Goal: Find specific page/section: Find specific page/section

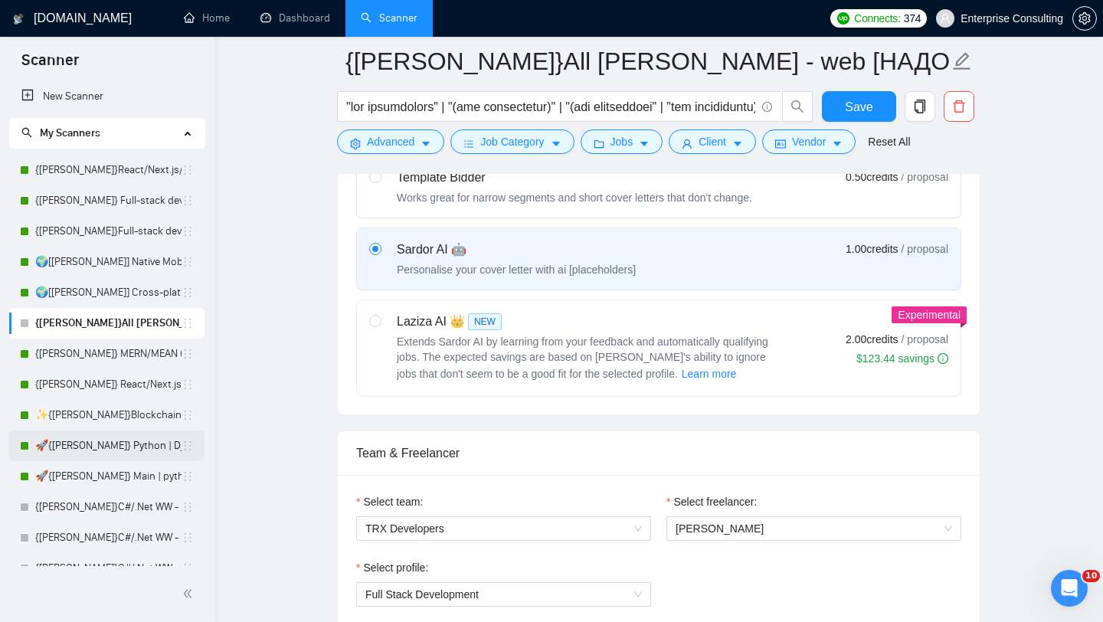
click at [134, 446] on link "🚀{[PERSON_NAME]} Python | Django | AI /" at bounding box center [108, 445] width 146 height 31
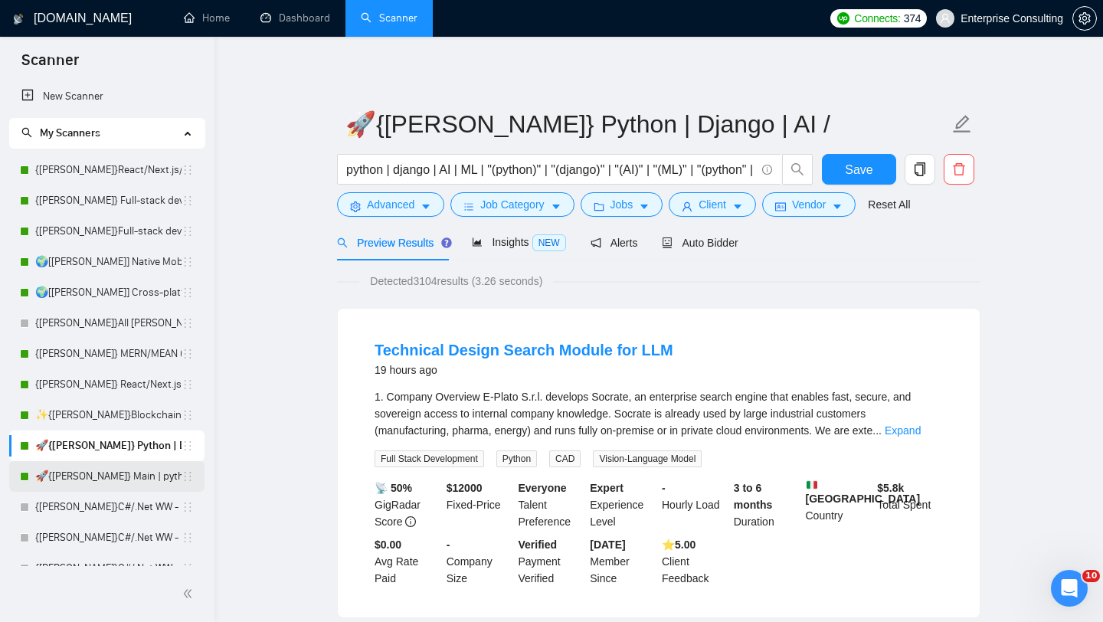
click at [98, 476] on link "🚀{[PERSON_NAME]} Main | python | django | AI (+less than 30 h)" at bounding box center [108, 476] width 146 height 31
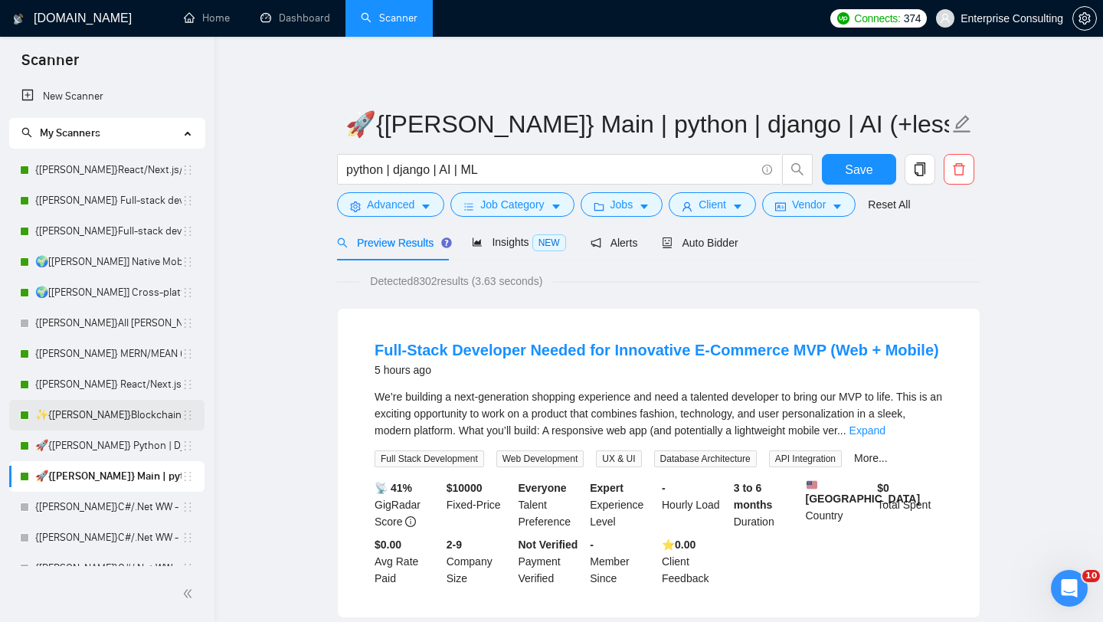
click at [90, 413] on link "✨{[PERSON_NAME]}Blockchain WW" at bounding box center [108, 415] width 146 height 31
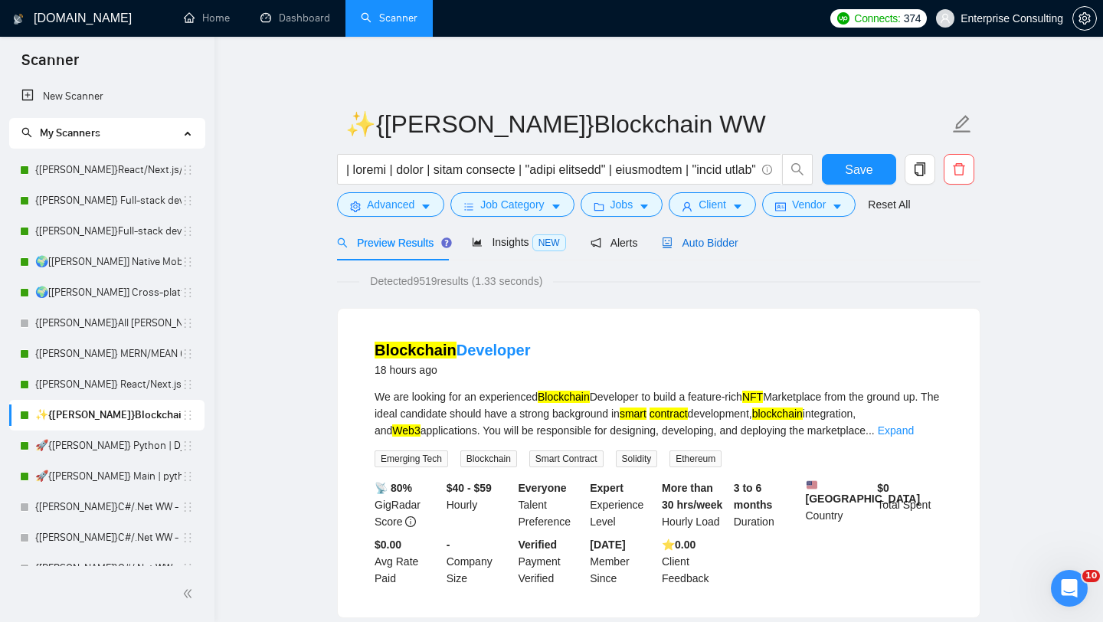
click at [721, 250] on div "Auto Bidder" at bounding box center [700, 242] width 76 height 17
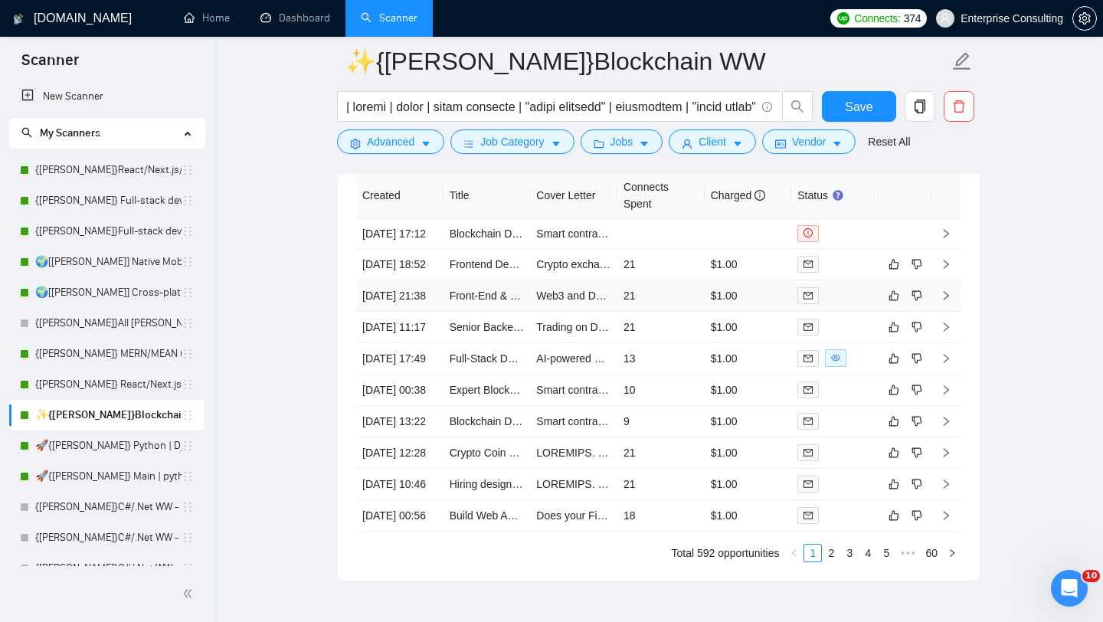
scroll to position [3777, 0]
click at [949, 268] on icon "right" at bounding box center [945, 262] width 11 height 11
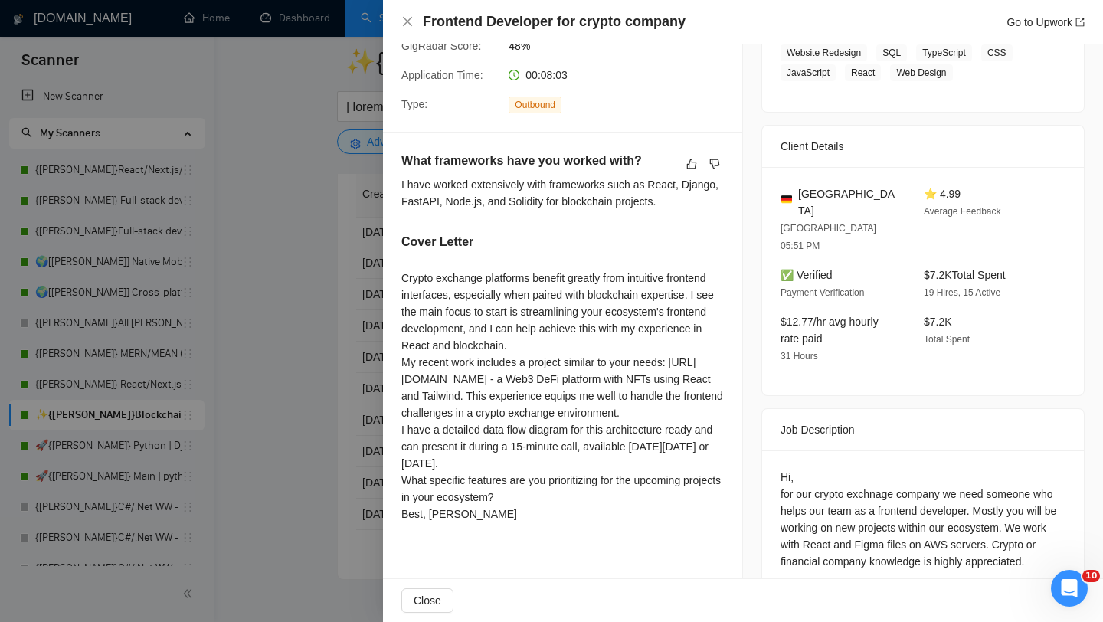
scroll to position [299, 0]
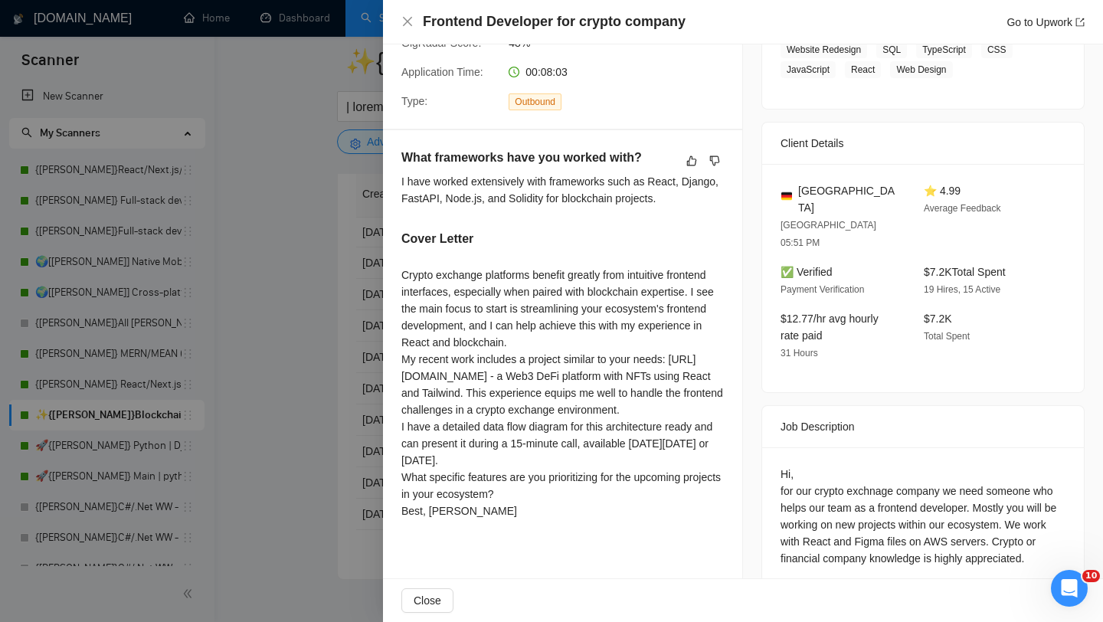
click at [311, 414] on div at bounding box center [551, 311] width 1103 height 622
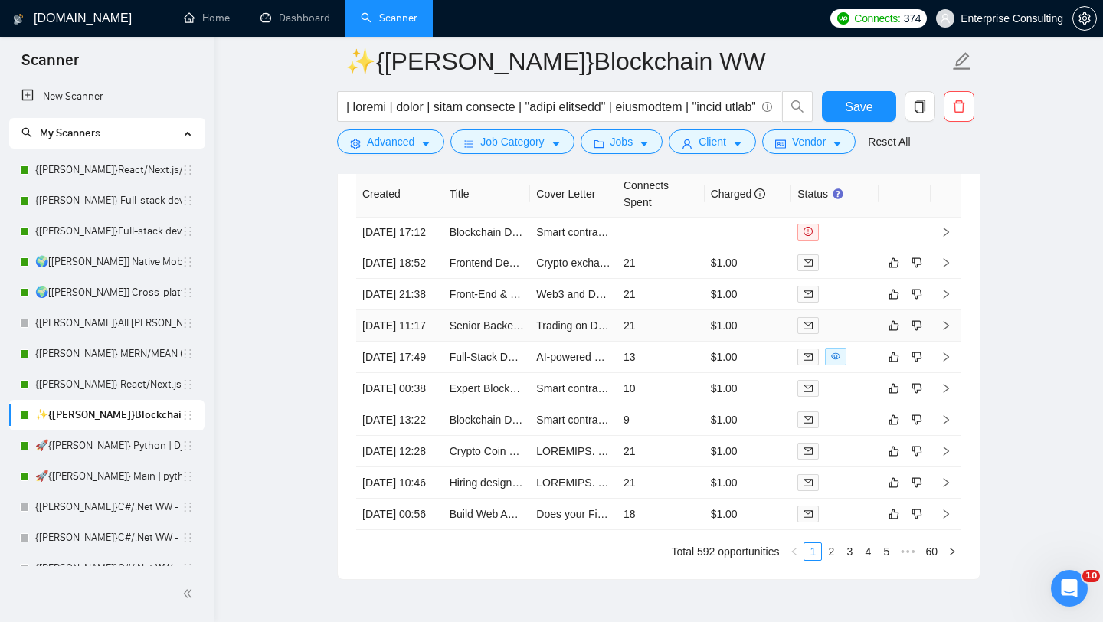
click at [946, 331] on icon "right" at bounding box center [945, 325] width 11 height 11
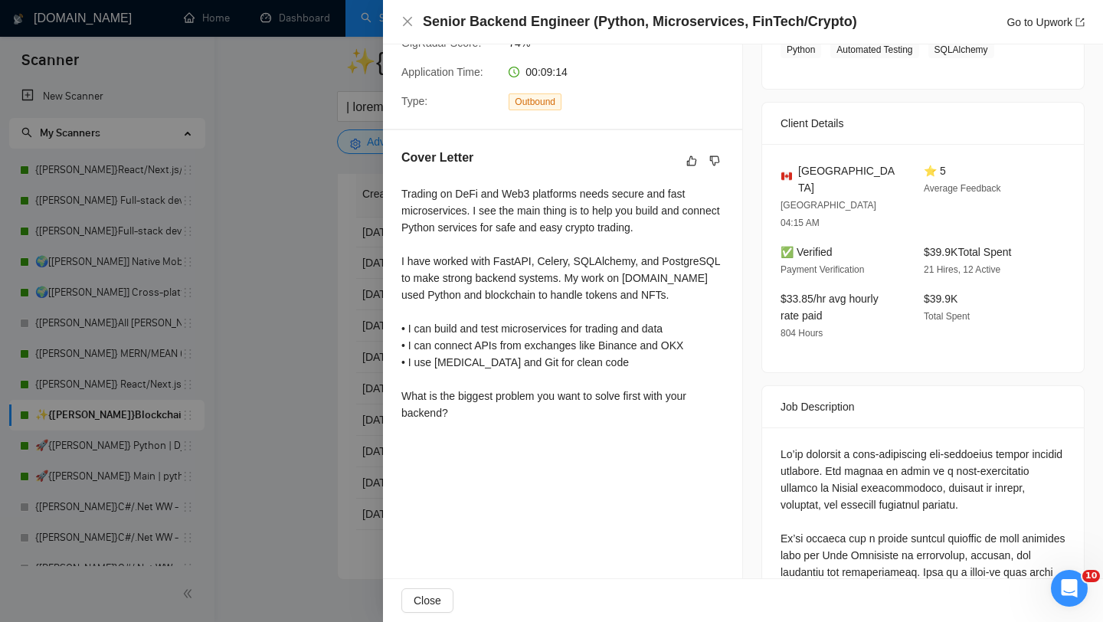
click at [358, 402] on div at bounding box center [551, 311] width 1103 height 622
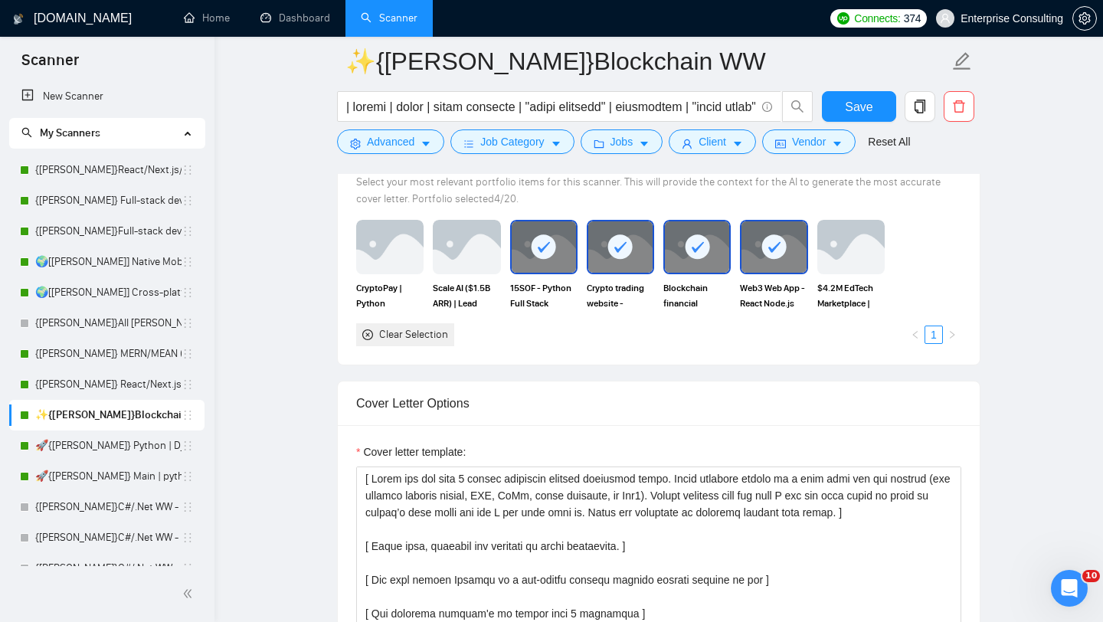
scroll to position [1414, 0]
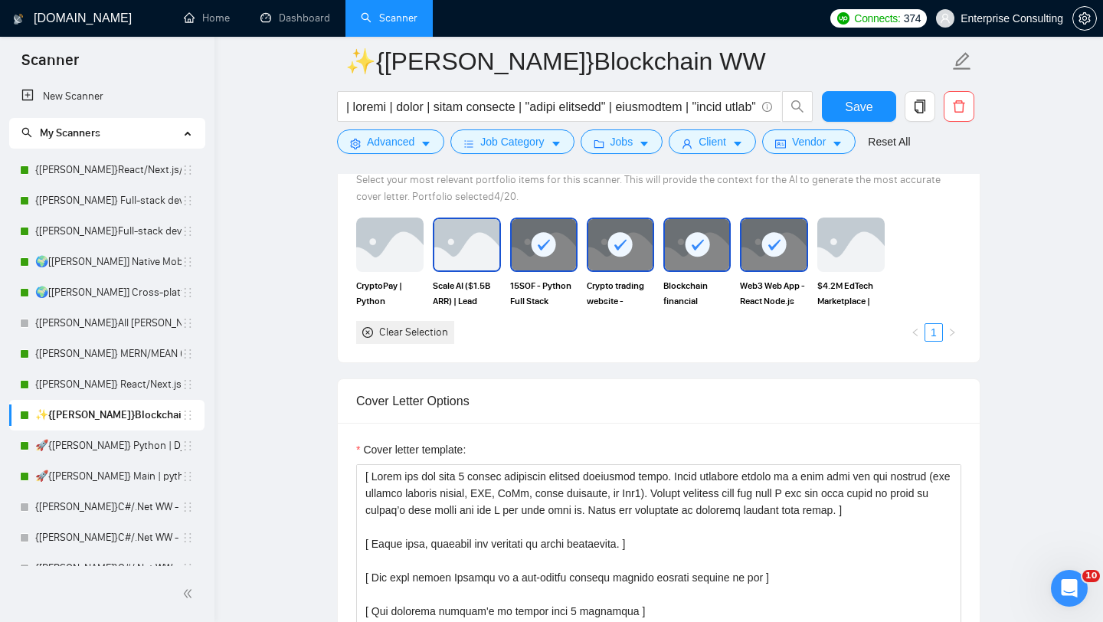
click at [464, 270] on img at bounding box center [466, 244] width 64 height 51
click at [379, 270] on img at bounding box center [390, 244] width 64 height 51
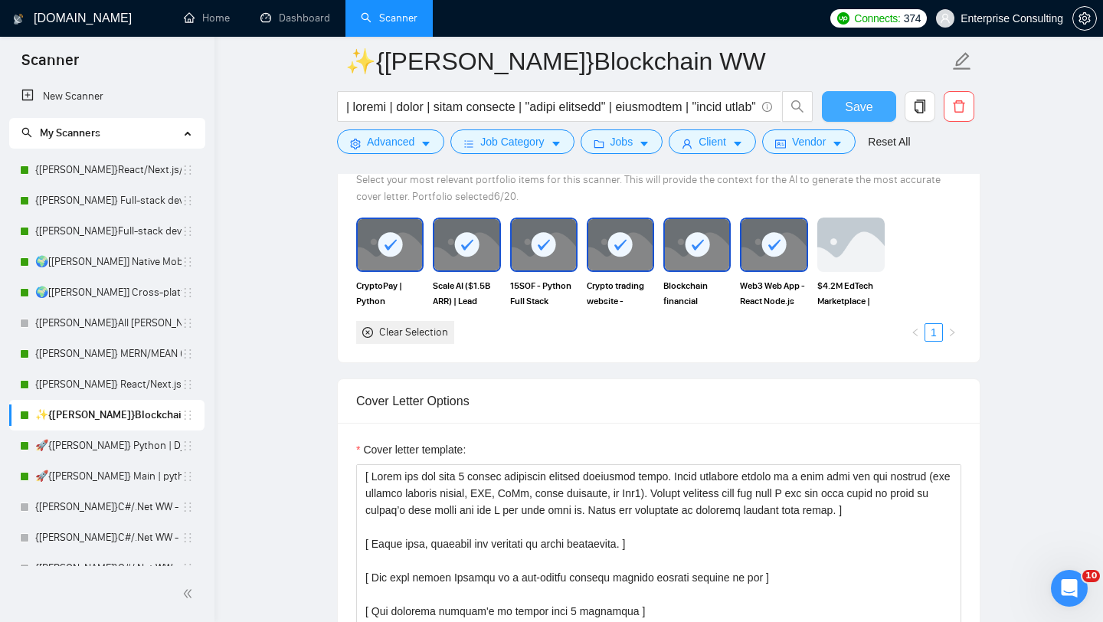
click at [874, 113] on button "Save" at bounding box center [859, 106] width 74 height 31
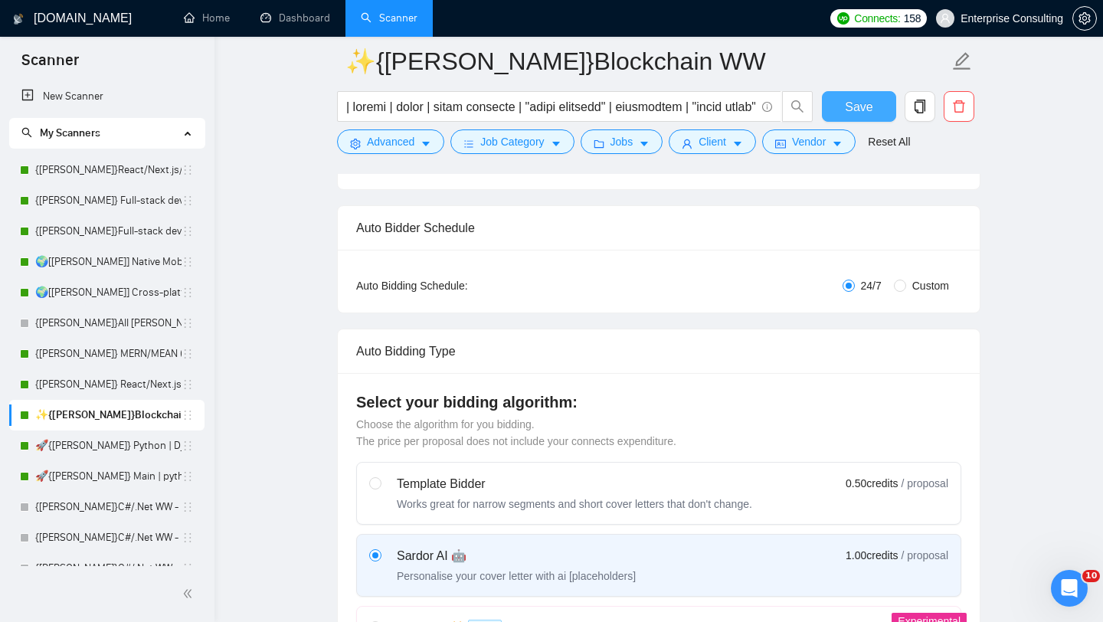
scroll to position [0, 0]
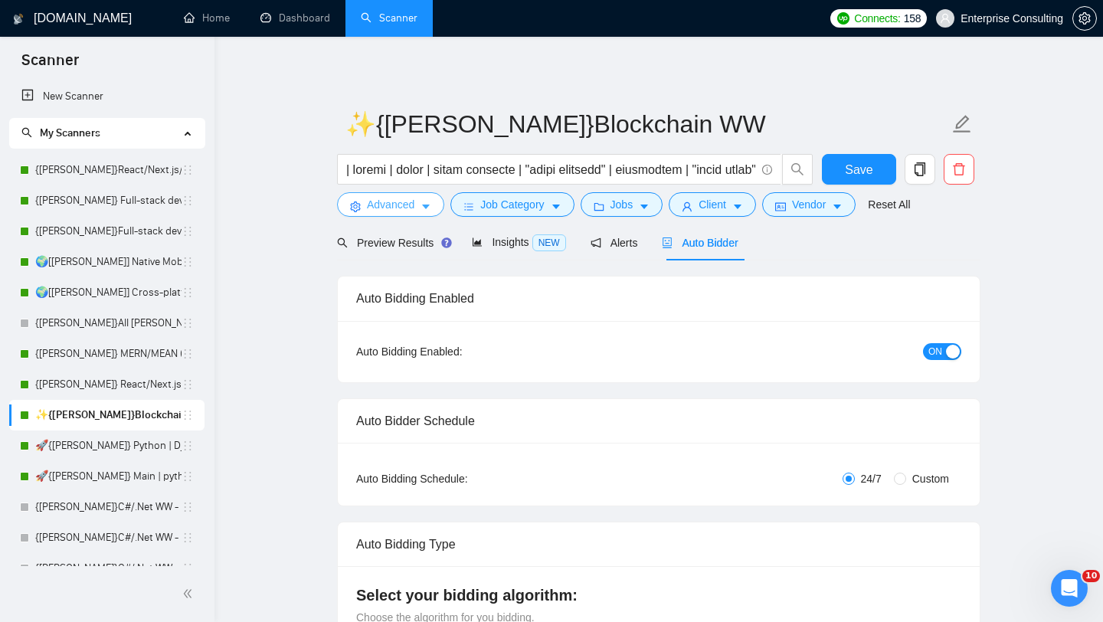
click at [413, 198] on span "Advanced" at bounding box center [390, 204] width 47 height 17
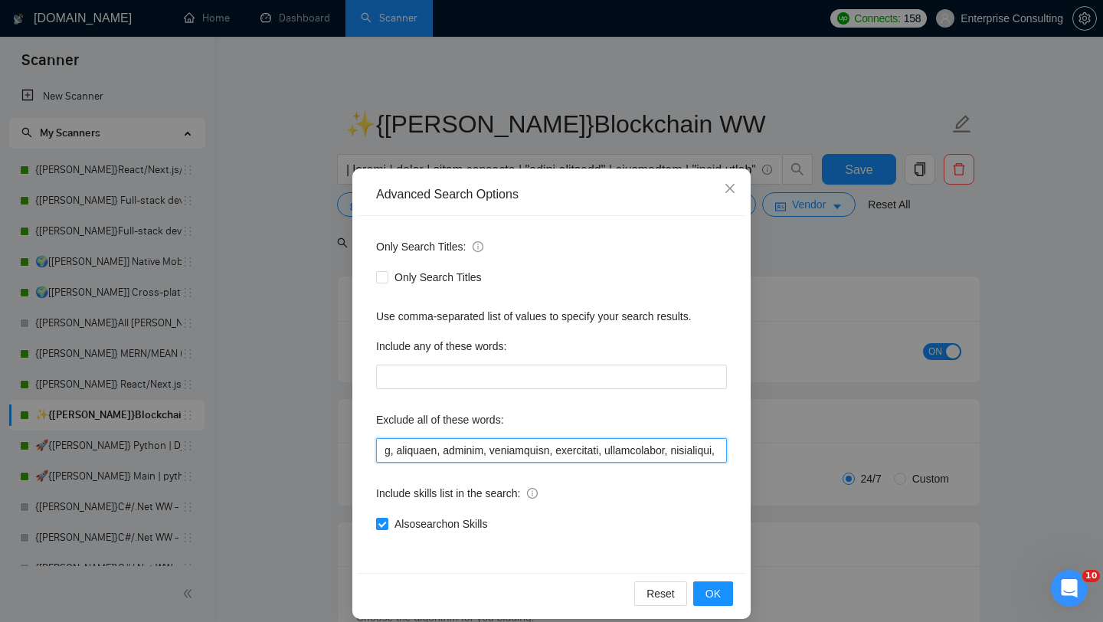
scroll to position [0, 432]
drag, startPoint x: 555, startPoint y: 458, endPoint x: 723, endPoint y: 463, distance: 167.8
click at [723, 463] on div "Only Search Titles: Only Search Titles Use comma-separated list of values to sp…" at bounding box center [551, 394] width 387 height 357
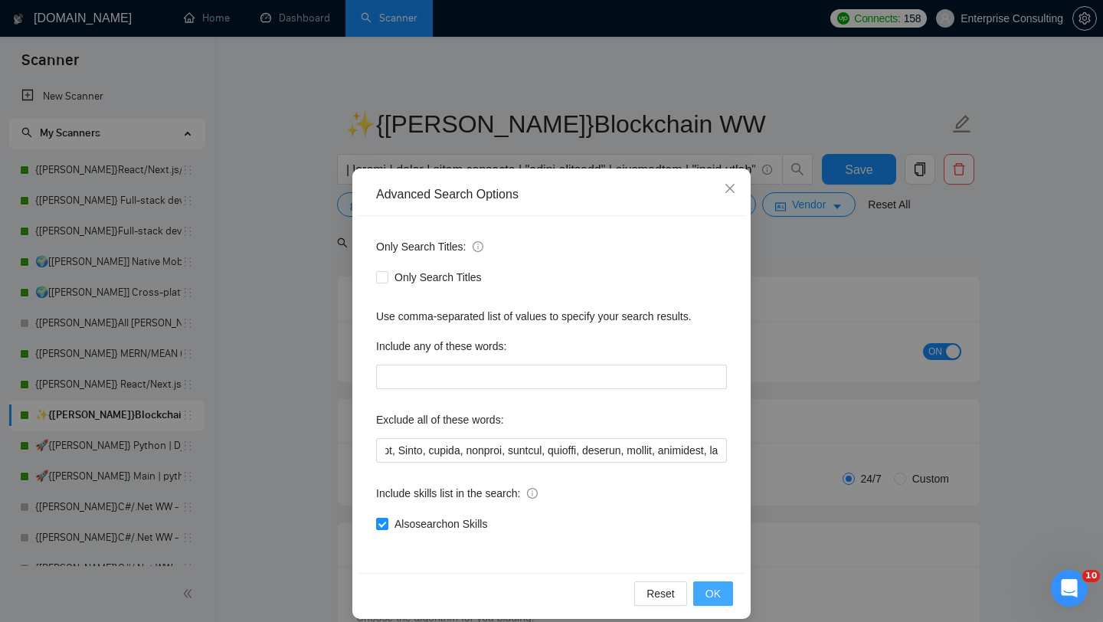
scroll to position [0, 0]
click at [723, 590] on button "OK" at bounding box center [713, 593] width 40 height 25
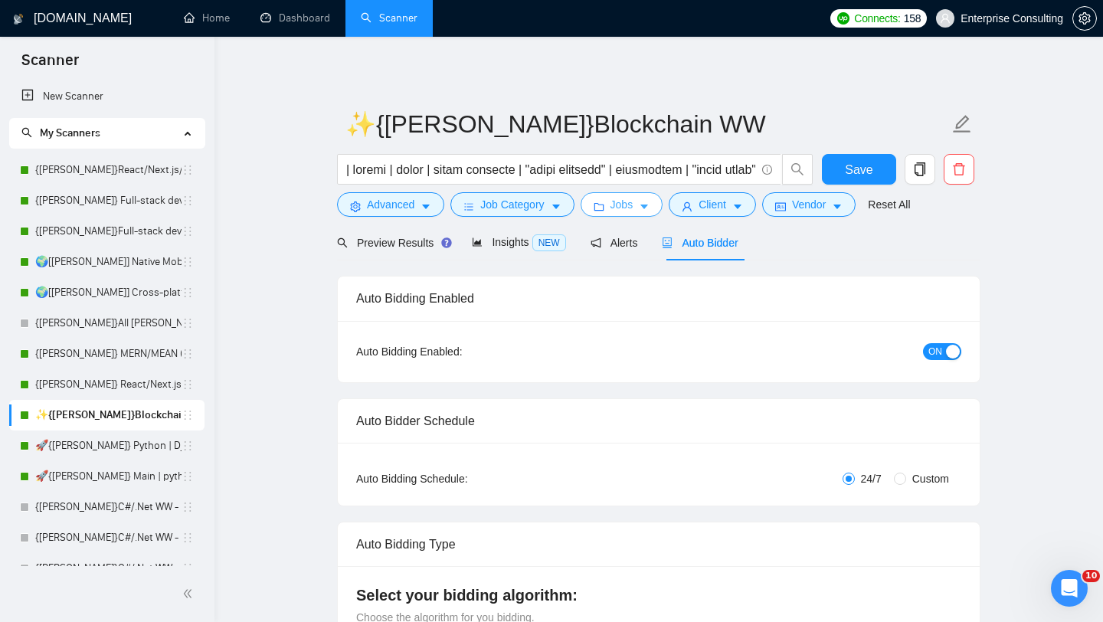
click at [642, 212] on button "Jobs" at bounding box center [621, 204] width 83 height 25
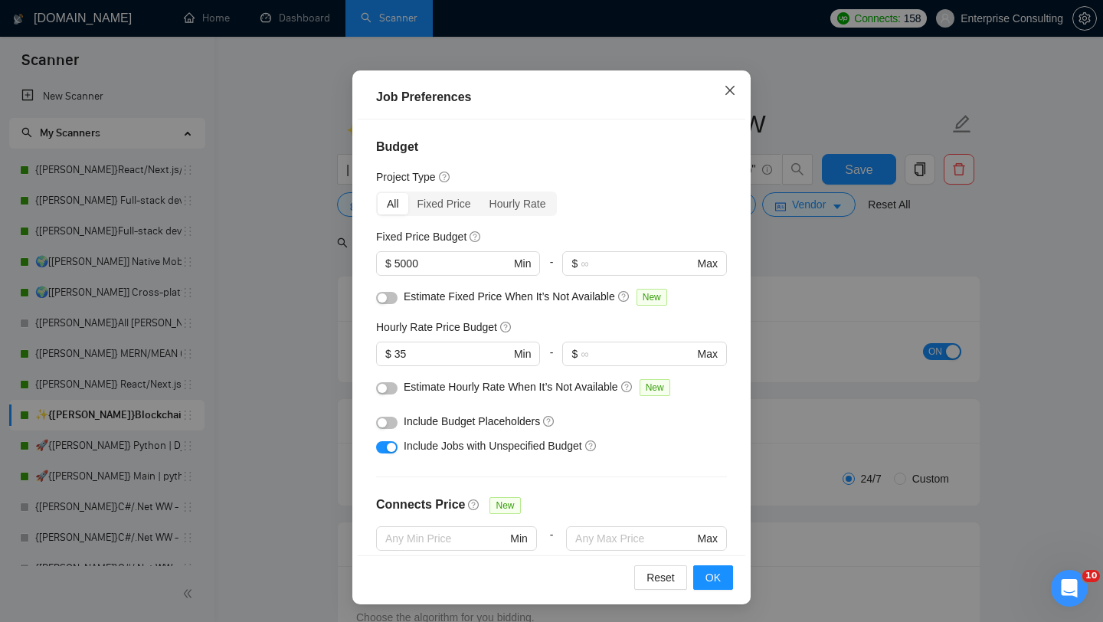
click at [724, 98] on span "Close" at bounding box center [729, 90] width 41 height 41
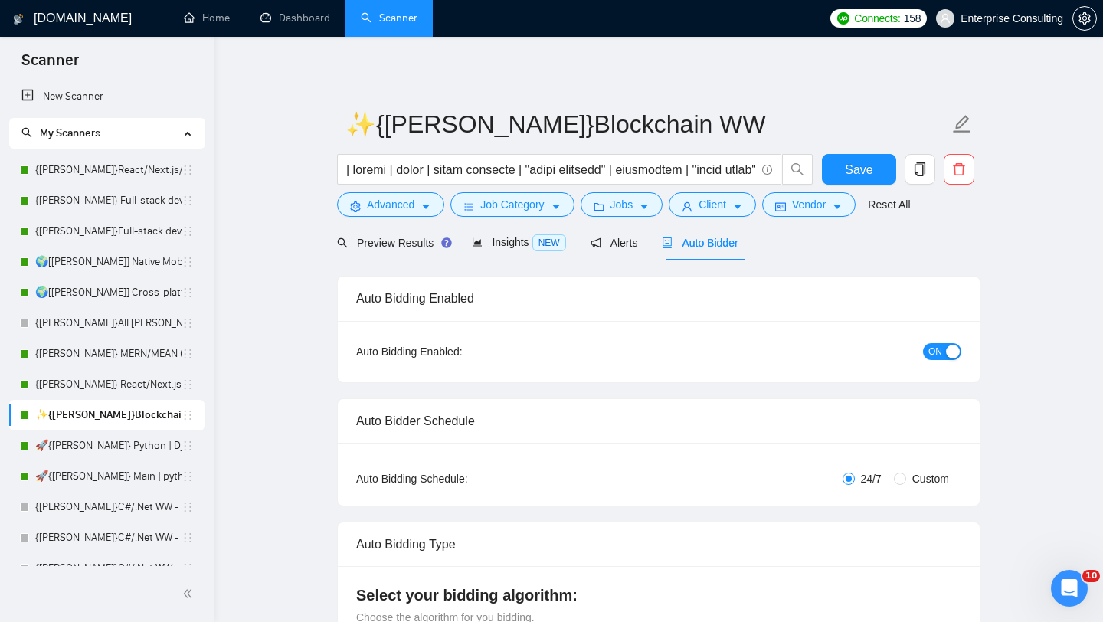
scroll to position [21, 0]
click at [699, 243] on span "Auto Bidder" at bounding box center [700, 243] width 76 height 12
click at [712, 210] on span "Client" at bounding box center [712, 204] width 28 height 17
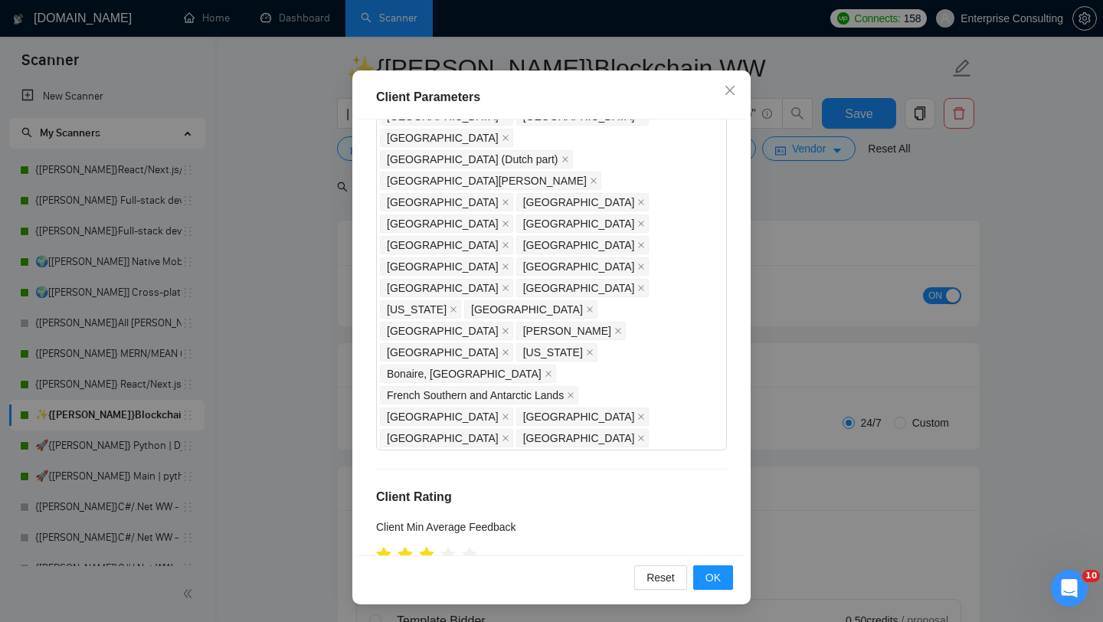
scroll to position [59, 0]
click at [732, 85] on icon "close" at bounding box center [730, 90] width 12 height 12
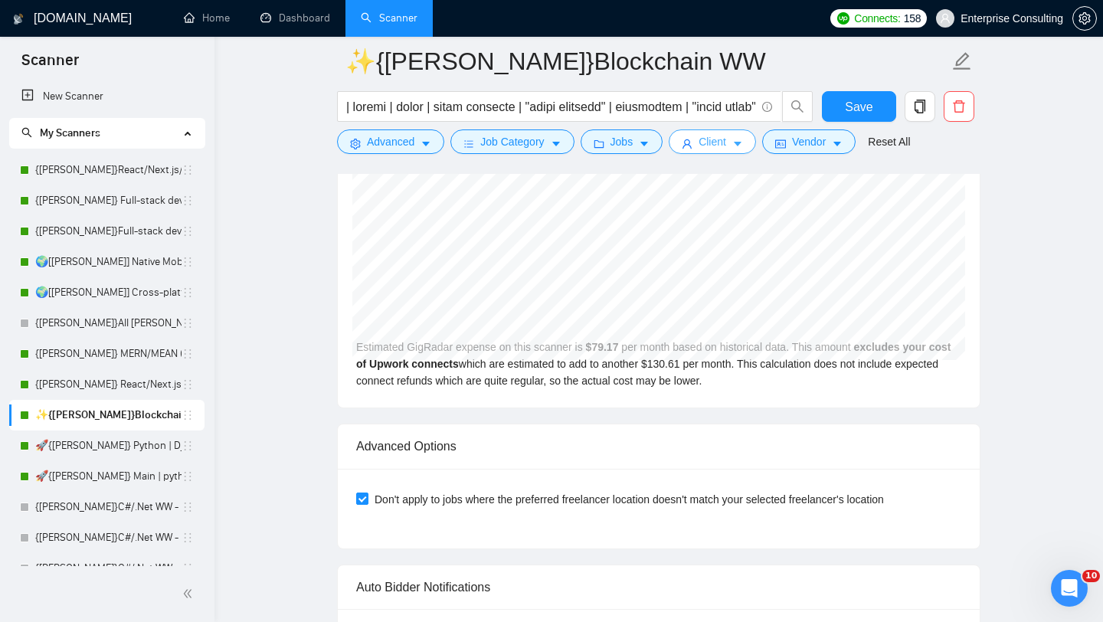
scroll to position [3171, 0]
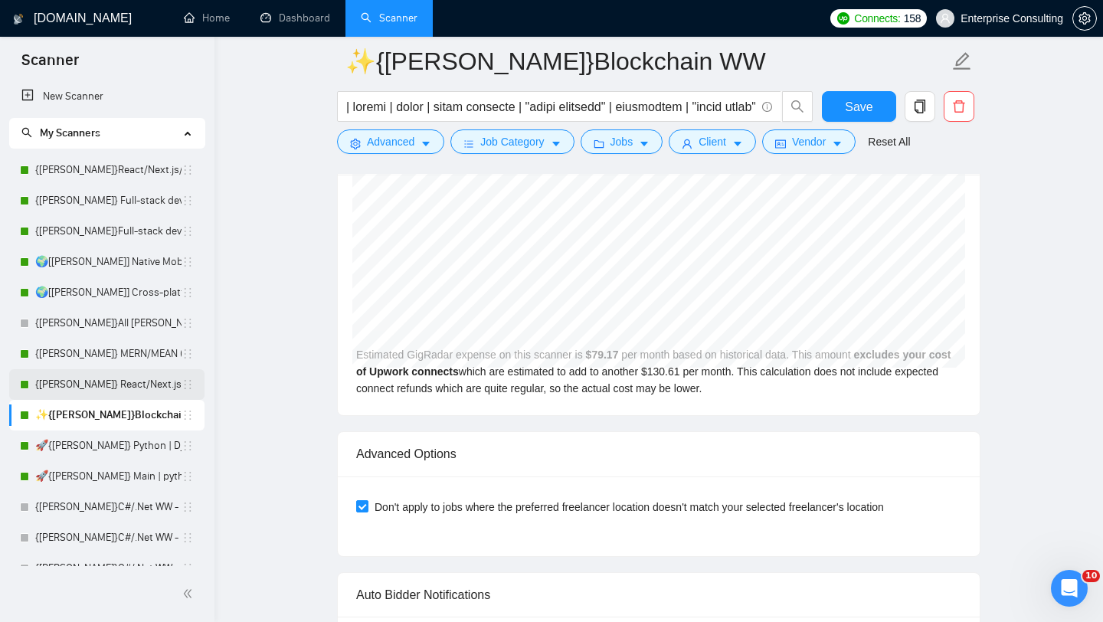
click at [91, 385] on link "{[PERSON_NAME]} React/Next.js/Node.js (Long-term, All Niches)" at bounding box center [108, 384] width 146 height 31
